Goal: Find specific page/section: Find specific page/section

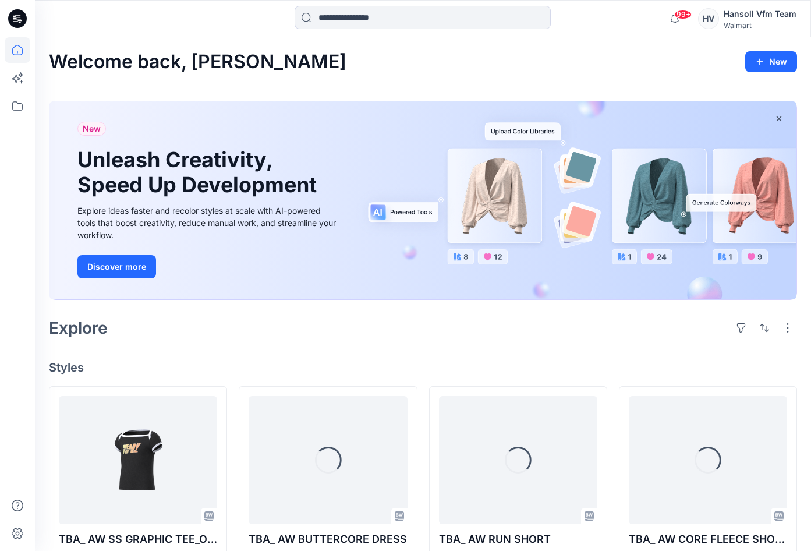
click at [17, 19] on icon at bounding box center [19, 19] width 5 height 1
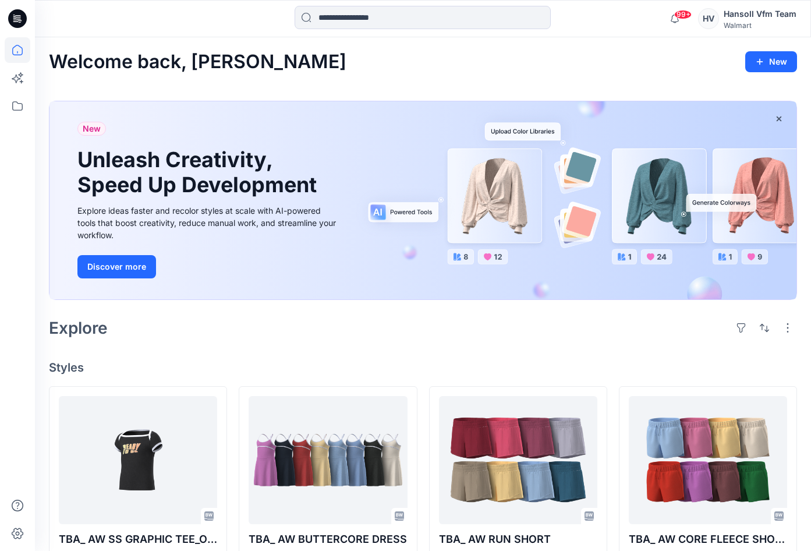
click at [17, 19] on icon at bounding box center [19, 19] width 5 height 1
click at [15, 13] on icon at bounding box center [17, 18] width 19 height 19
click at [19, 19] on icon at bounding box center [19, 19] width 5 height 1
click at [17, 12] on icon at bounding box center [17, 18] width 19 height 19
click at [15, 101] on icon at bounding box center [18, 106] width 26 height 26
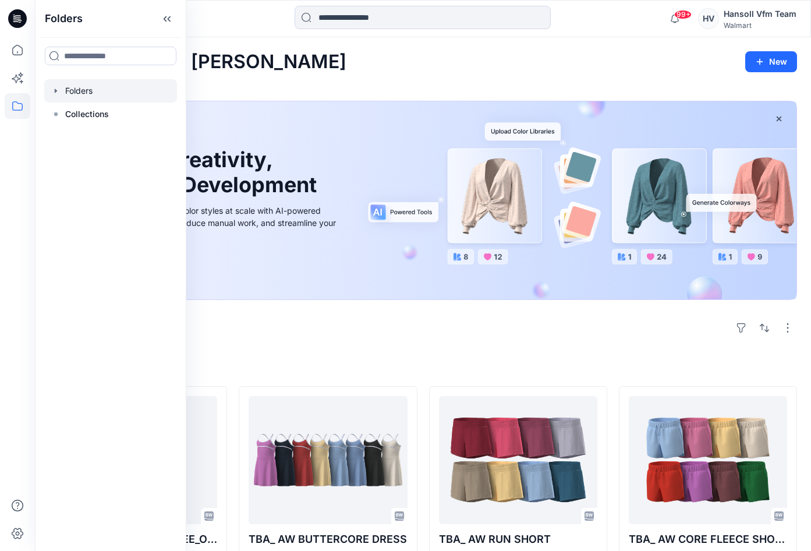
click at [84, 90] on div at bounding box center [110, 90] width 133 height 23
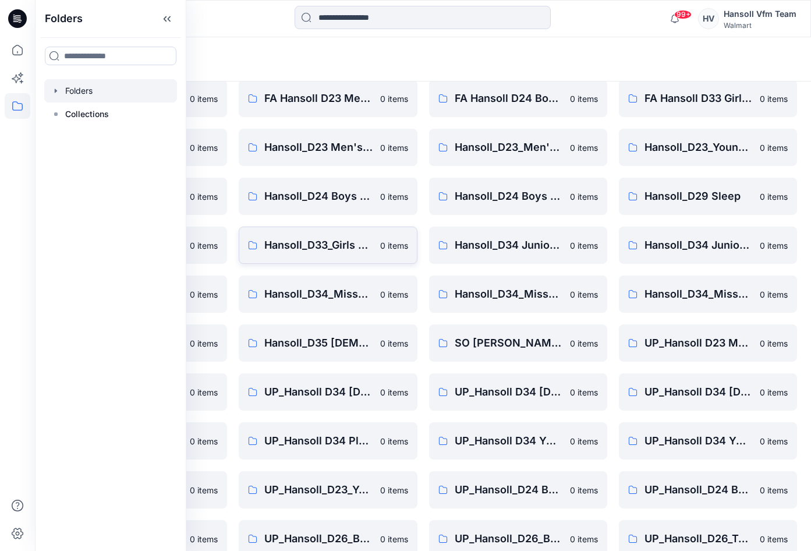
scroll to position [118, 0]
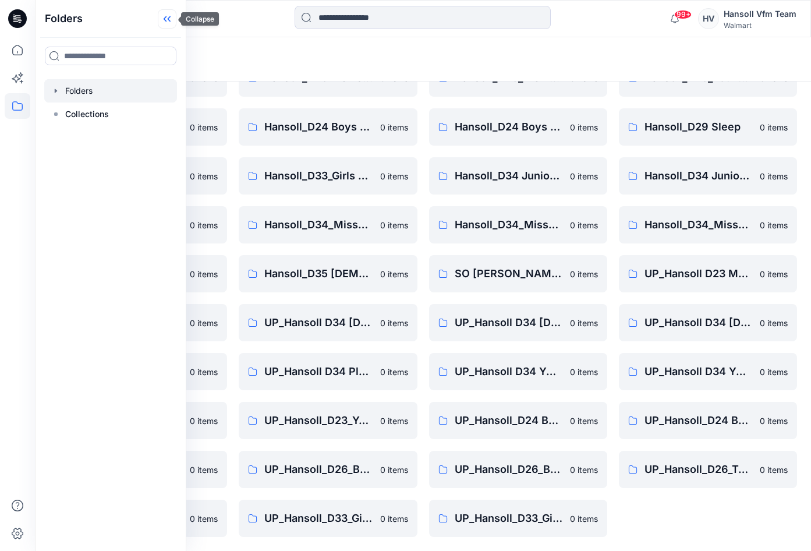
click at [162, 23] on icon at bounding box center [167, 18] width 19 height 19
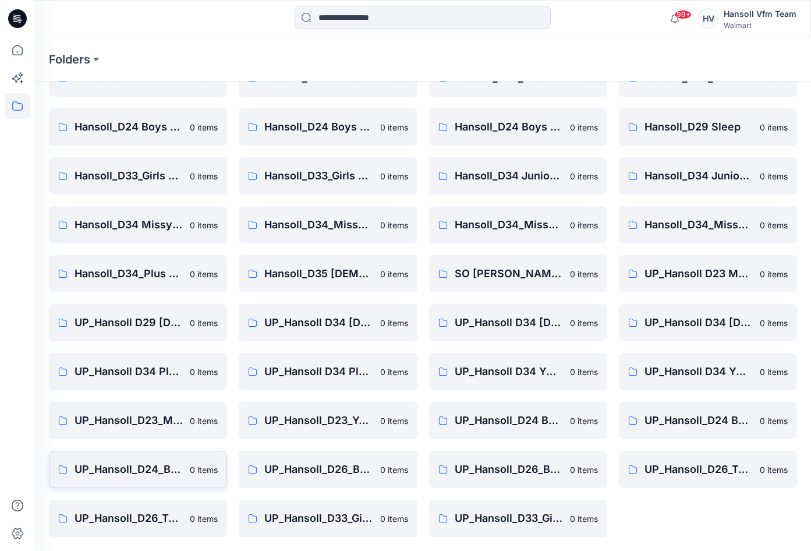
click at [139, 466] on p "UP_Hansoll_D24_Boys_Tops" at bounding box center [129, 469] width 108 height 16
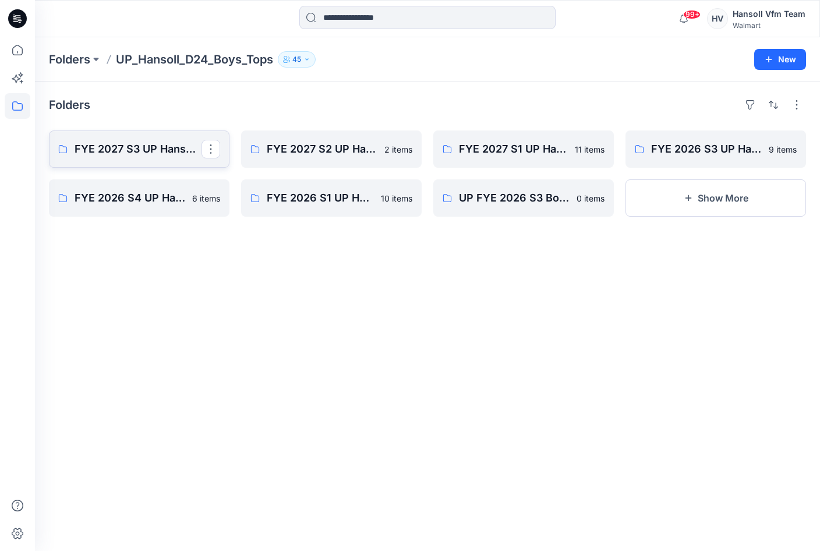
click at [136, 144] on p "FYE 2027 S3 UP Hansoll Boys Tops" at bounding box center [138, 149] width 127 height 16
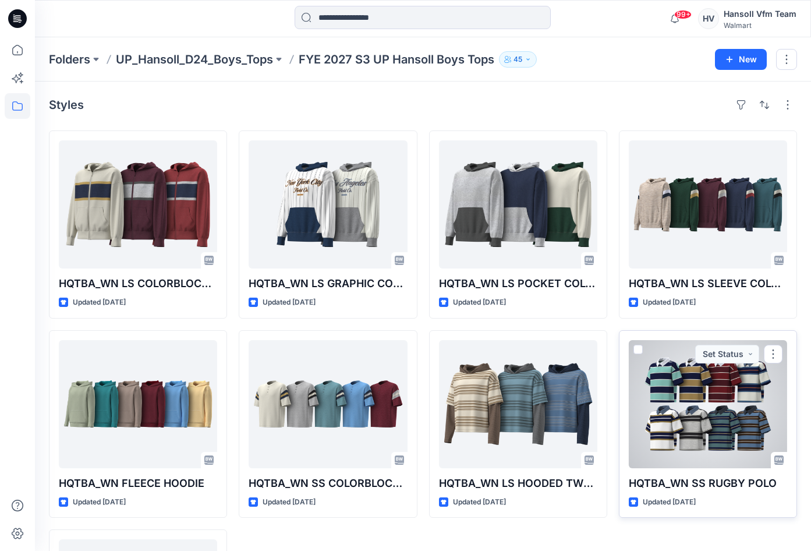
scroll to position [181, 0]
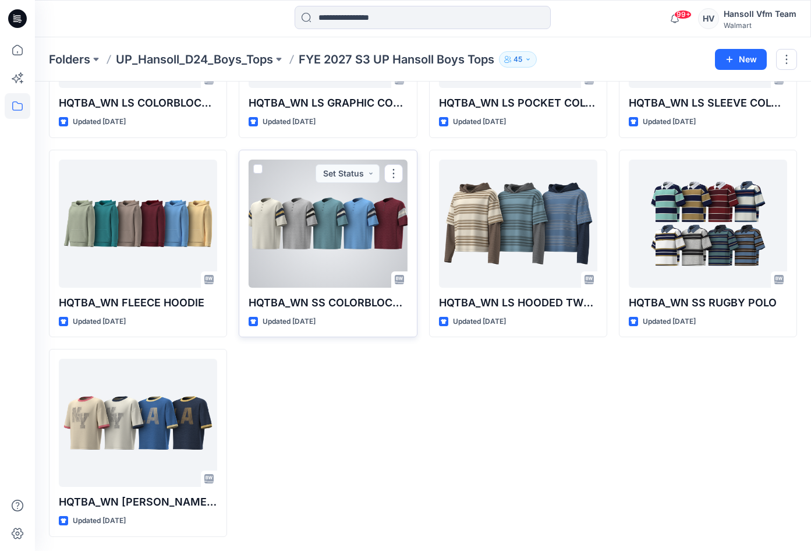
click at [323, 225] on div at bounding box center [328, 224] width 158 height 128
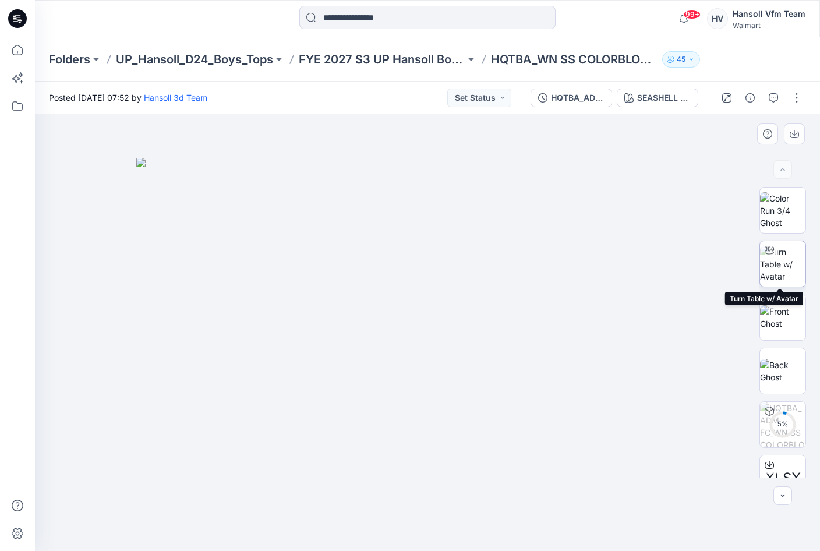
click at [778, 259] on img at bounding box center [782, 264] width 45 height 37
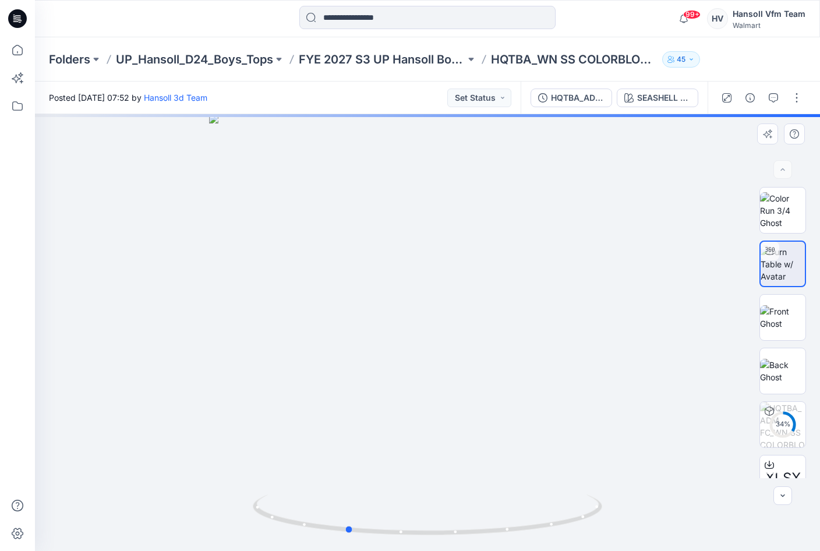
drag, startPoint x: 488, startPoint y: 401, endPoint x: 385, endPoint y: 409, distance: 103.4
click at [385, 409] on div at bounding box center [427, 332] width 785 height 437
drag, startPoint x: 517, startPoint y: 405, endPoint x: 470, endPoint y: 411, distance: 46.9
click at [470, 411] on div at bounding box center [427, 332] width 785 height 437
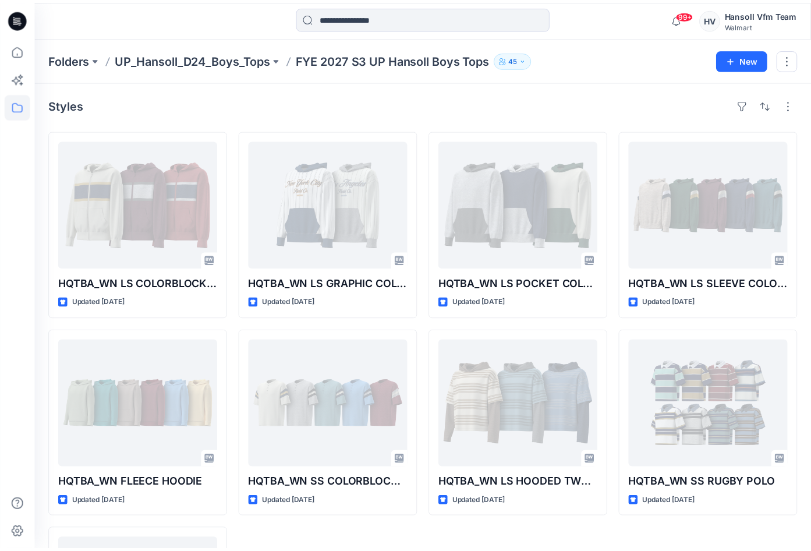
scroll to position [181, 0]
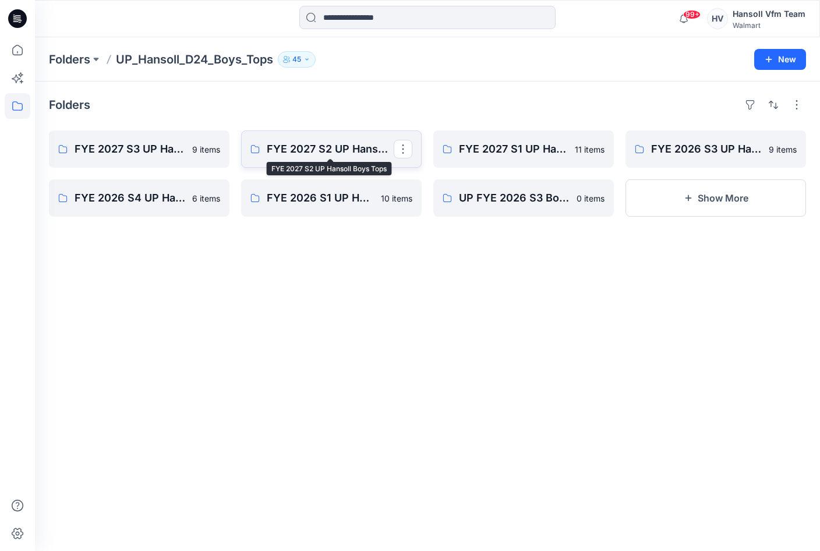
click at [325, 149] on p "FYE 2027 S2 UP Hansoll Boys Tops" at bounding box center [330, 149] width 127 height 16
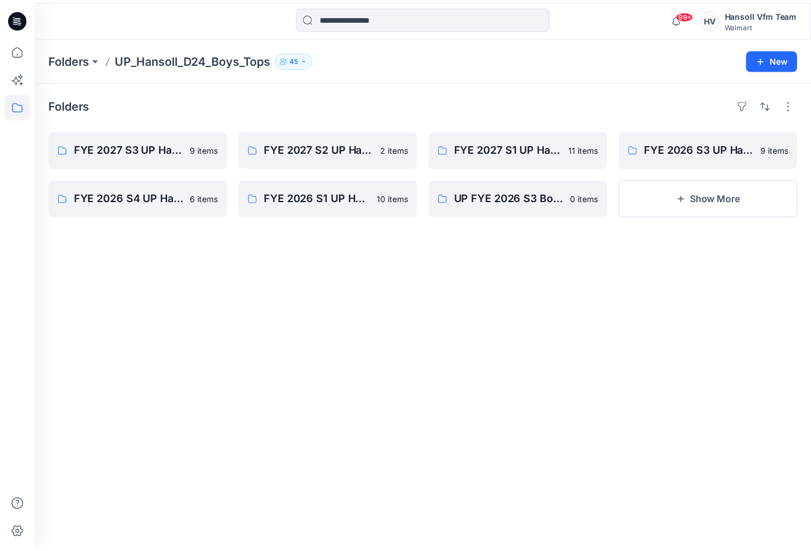
scroll to position [118, 0]
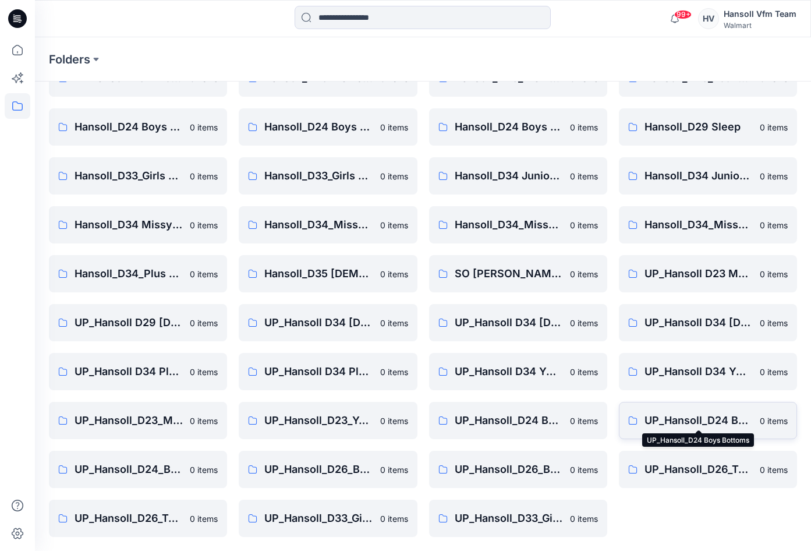
click at [705, 417] on p "UP_Hansoll_D24 Boys Bottoms" at bounding box center [699, 420] width 108 height 16
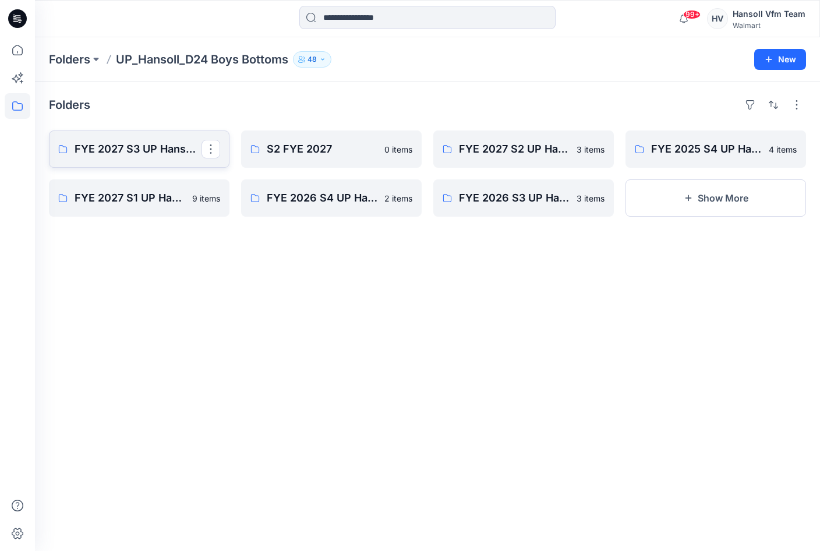
click at [154, 144] on p "FYE 2027 S3 UP Hansoll Boys Bottoms" at bounding box center [138, 149] width 127 height 16
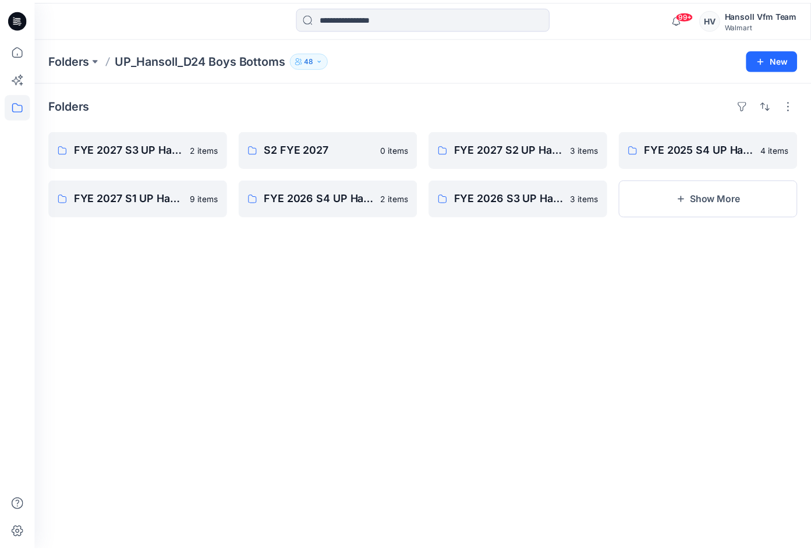
scroll to position [118, 0]
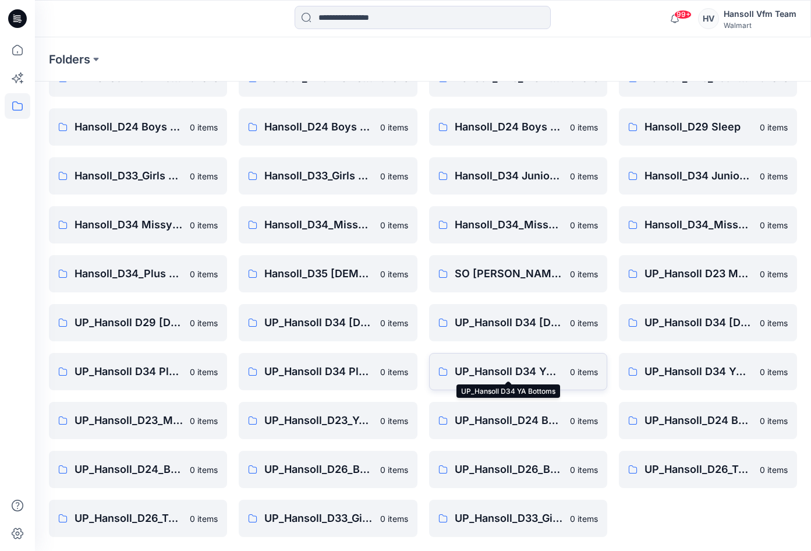
click at [515, 369] on p "UP_Hansoll D34 YA Bottoms" at bounding box center [509, 371] width 108 height 16
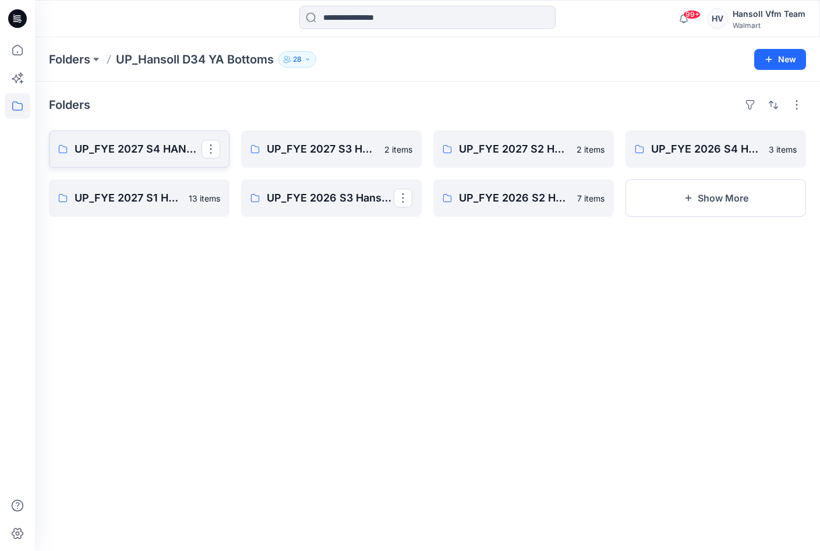
click at [122, 147] on p "UP_FYE 2027 S4 HANSOLL YA BOTTOMS" at bounding box center [138, 149] width 127 height 16
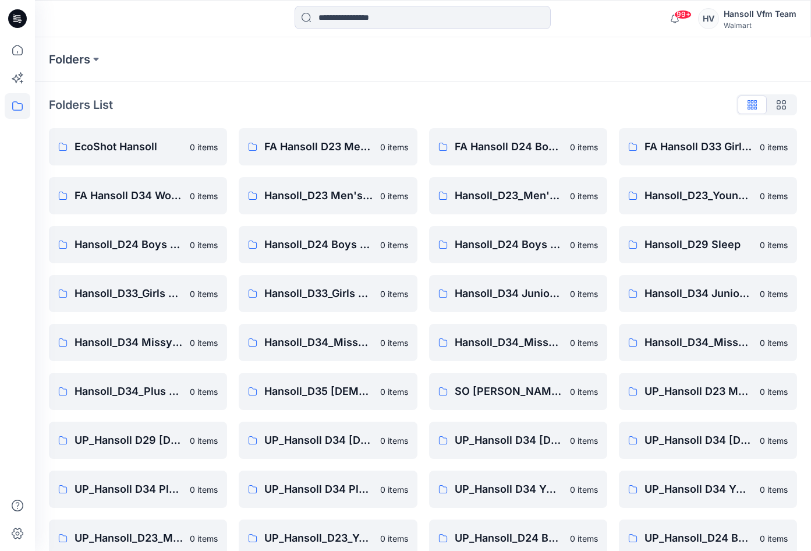
click at [785, 104] on icon "button" at bounding box center [781, 104] width 9 height 9
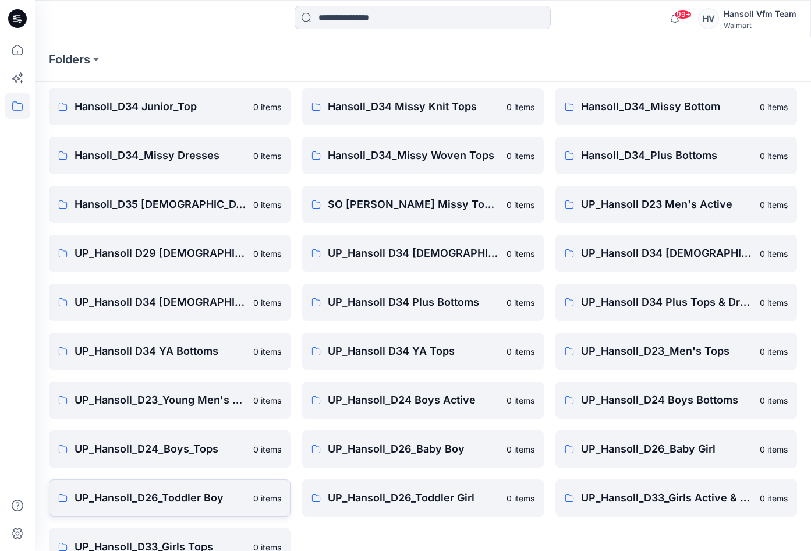
scroll to position [313, 0]
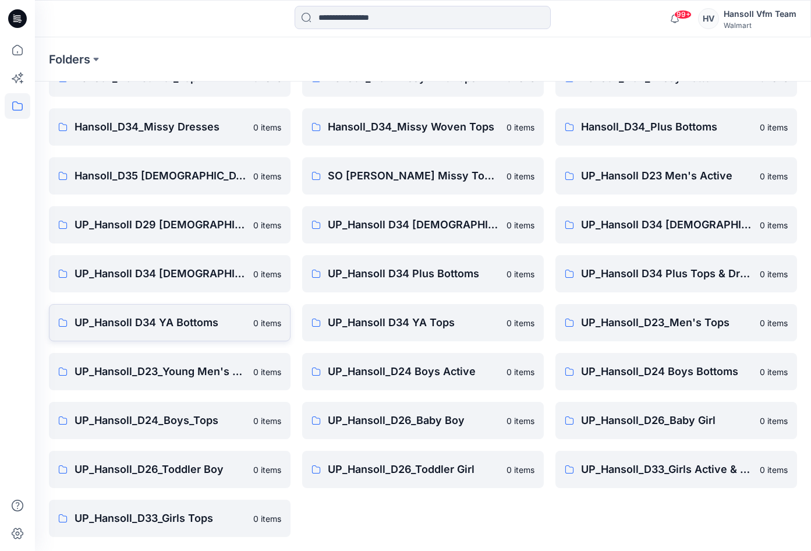
click at [141, 317] on p "UP_Hansoll D34 YA Bottoms" at bounding box center [161, 323] width 172 height 16
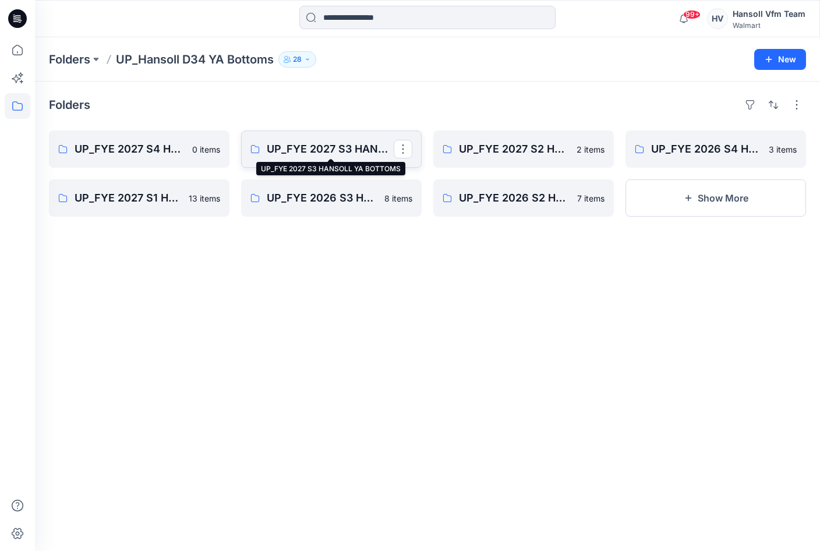
click at [369, 146] on p "UP_FYE 2027 S3 HANSOLL YA BOTTOMS" at bounding box center [330, 149] width 127 height 16
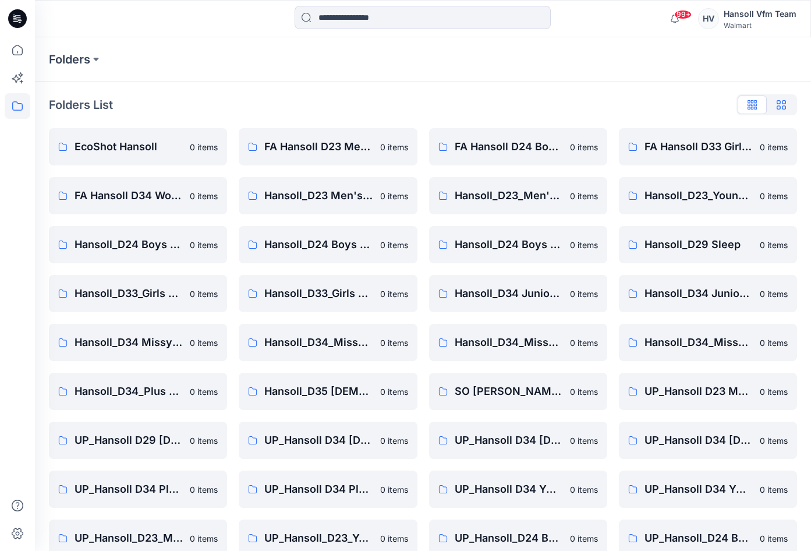
click at [780, 104] on icon "button" at bounding box center [781, 104] width 9 height 9
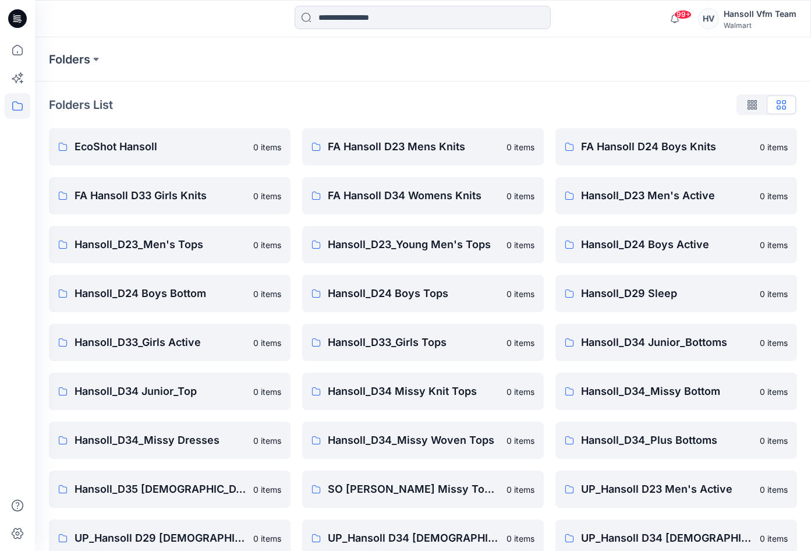
scroll to position [313, 0]
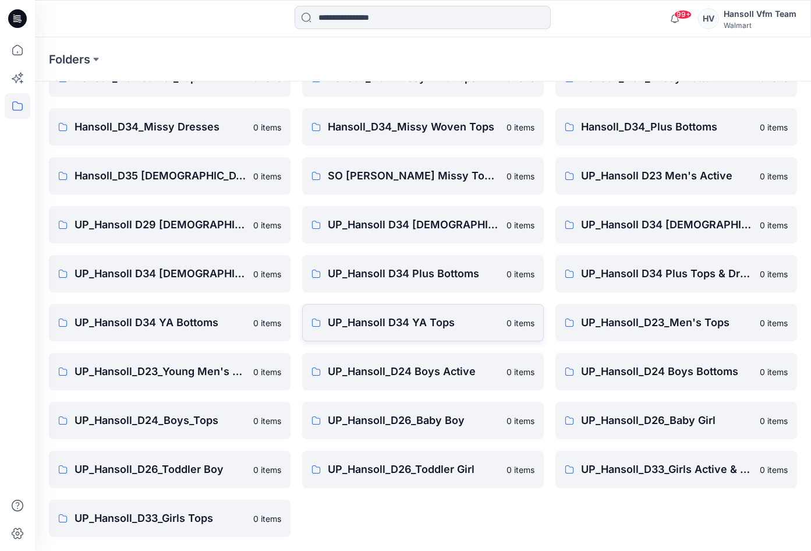
click at [383, 319] on p "UP_Hansoll D34 YA Tops" at bounding box center [414, 323] width 172 height 16
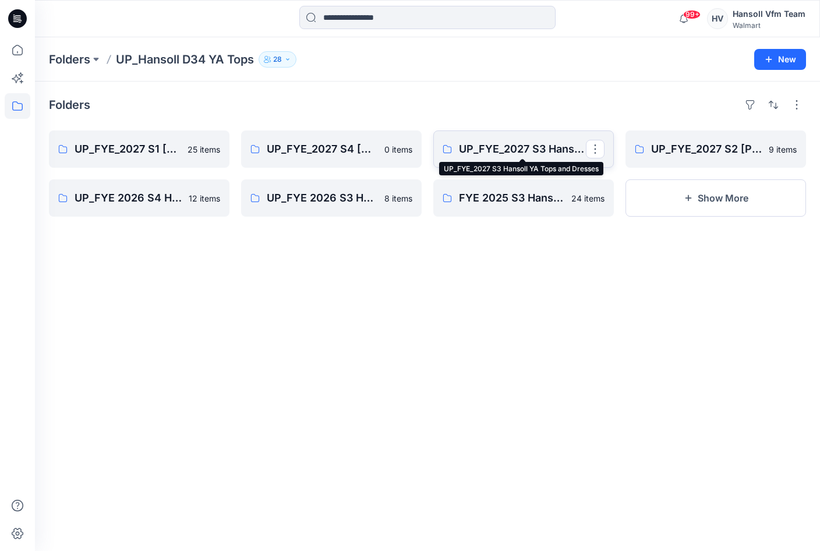
click at [507, 142] on p "UP_FYE_2027 S3 Hansoll YA Tops and Dresses" at bounding box center [522, 149] width 127 height 16
